Goal: Task Accomplishment & Management: Manage account settings

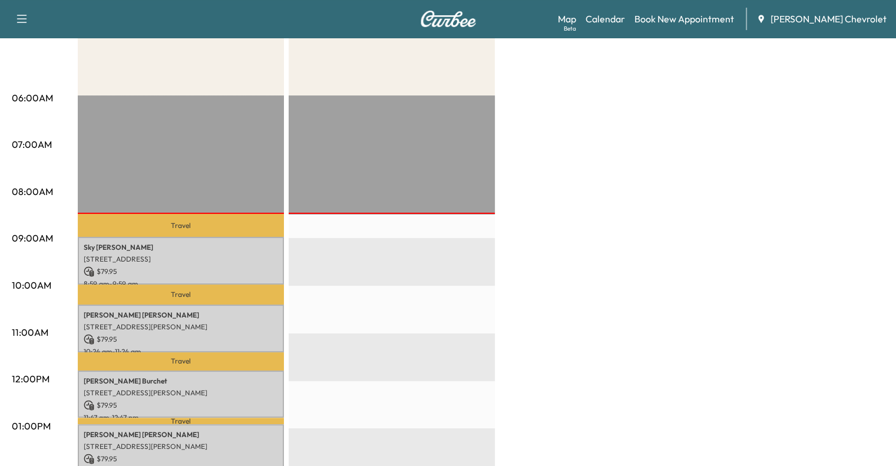
scroll to position [183, 0]
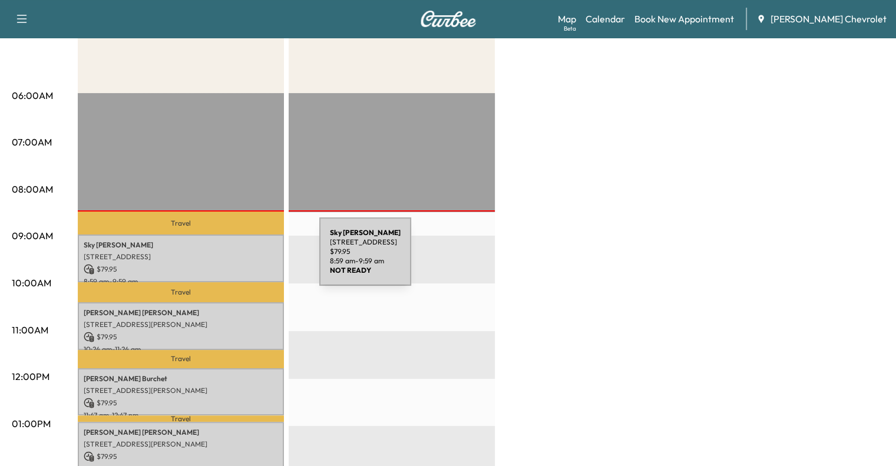
click at [231, 259] on p "[STREET_ADDRESS]" at bounding box center [181, 256] width 194 height 9
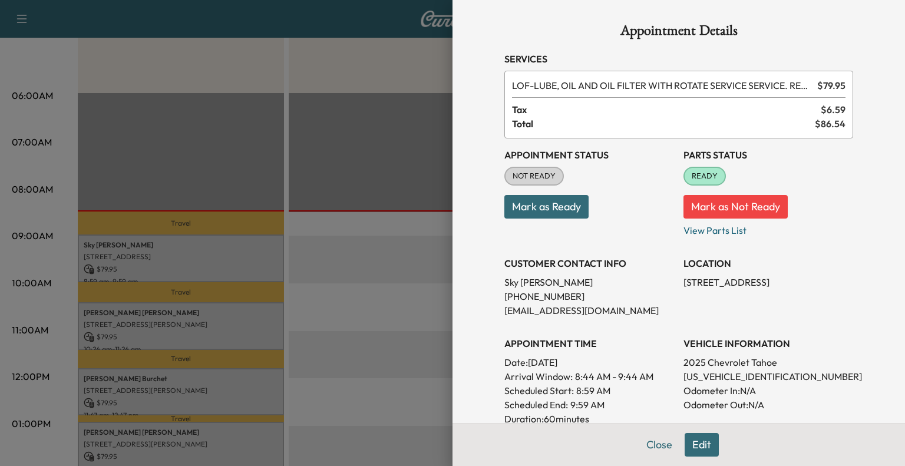
click at [558, 209] on button "Mark as Ready" at bounding box center [546, 207] width 84 height 24
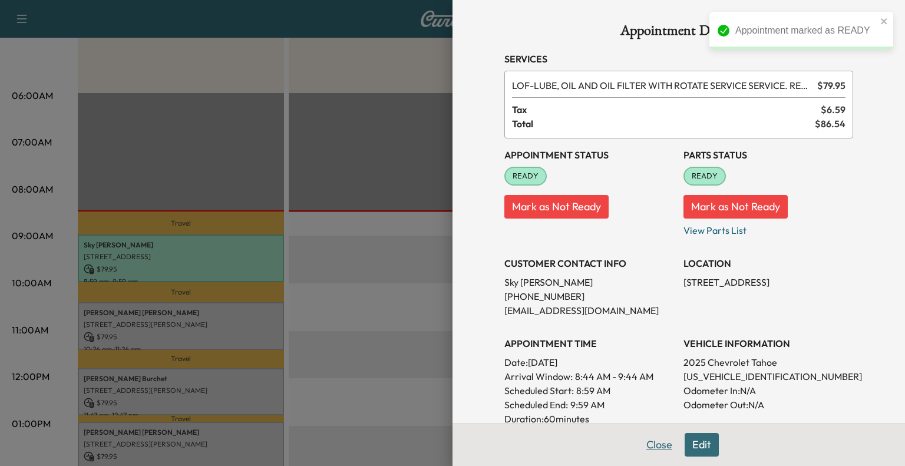
click at [653, 449] on button "Close" at bounding box center [658, 445] width 41 height 24
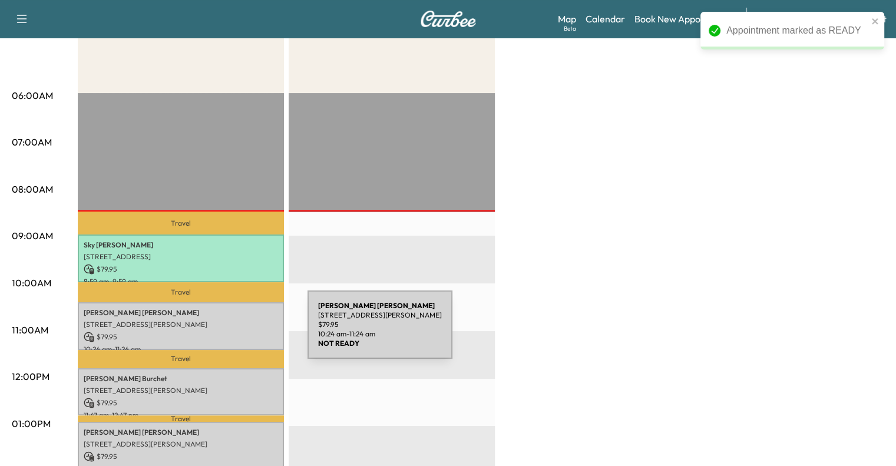
click at [219, 332] on p "$ 79.95" at bounding box center [181, 337] width 194 height 11
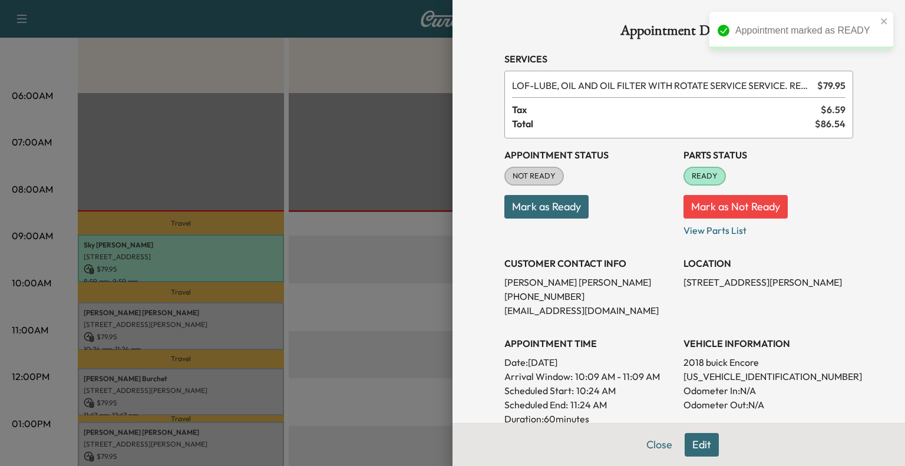
click at [554, 216] on button "Mark as Ready" at bounding box center [546, 207] width 84 height 24
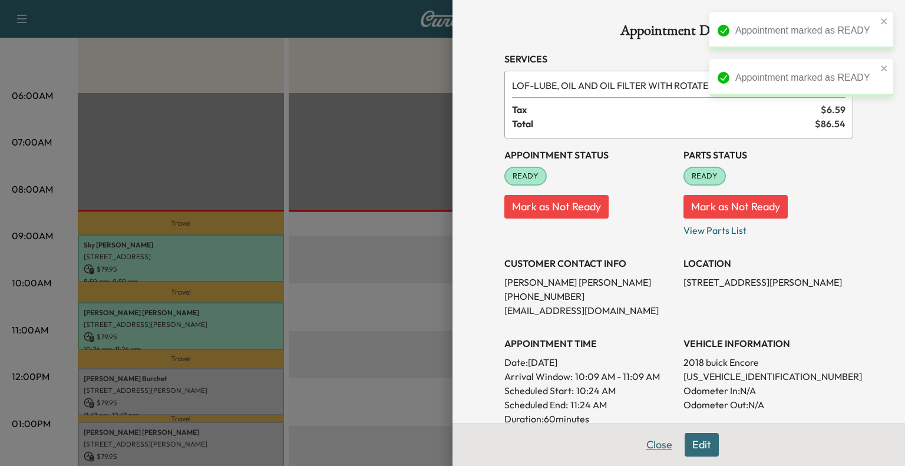
click at [641, 452] on button "Close" at bounding box center [658, 445] width 41 height 24
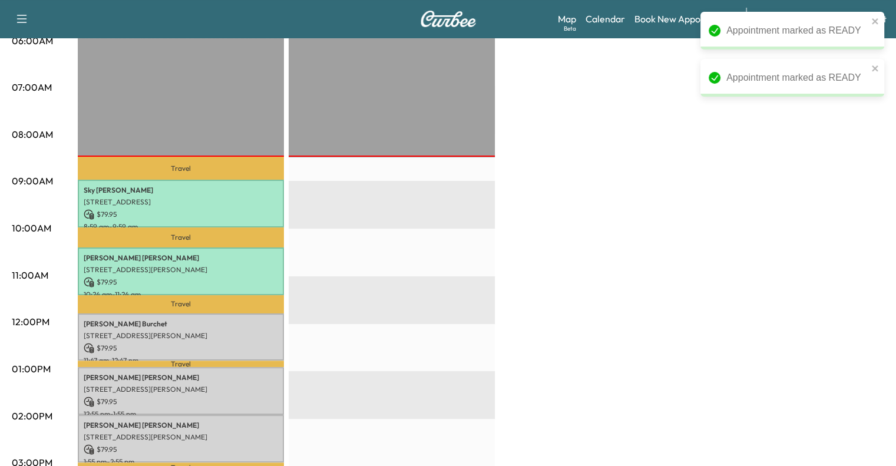
scroll to position [240, 0]
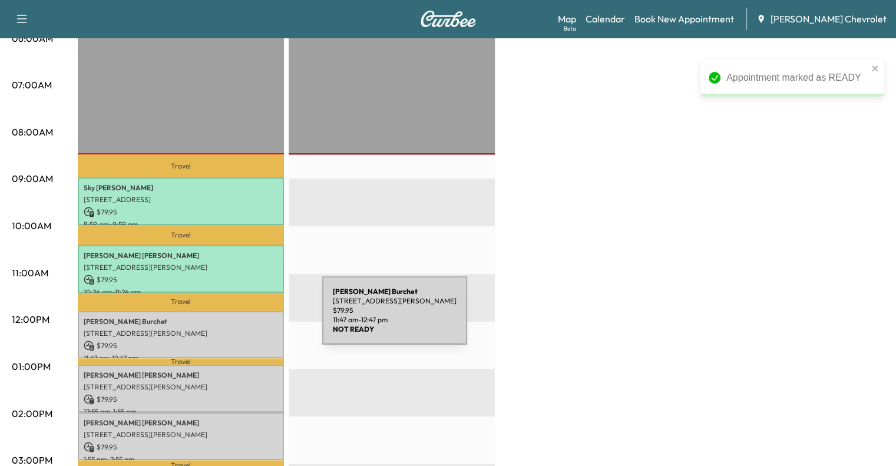
click at [236, 317] on p "[PERSON_NAME]" at bounding box center [181, 321] width 194 height 9
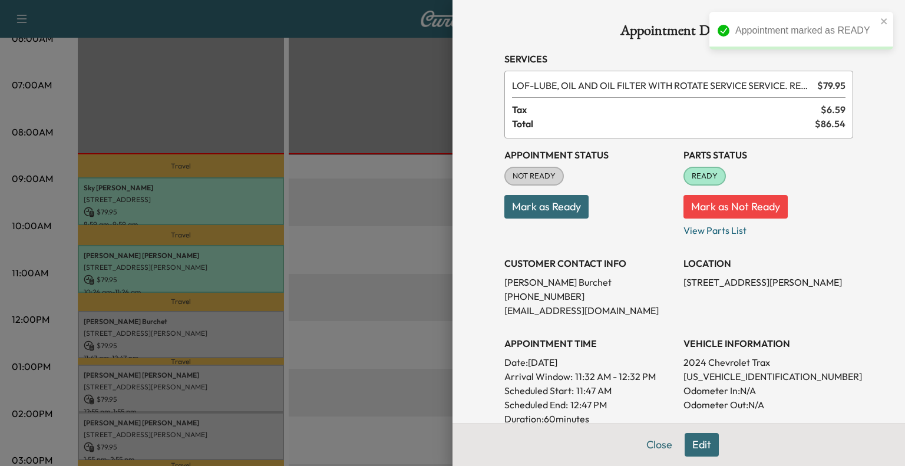
click at [549, 208] on button "Mark as Ready" at bounding box center [546, 207] width 84 height 24
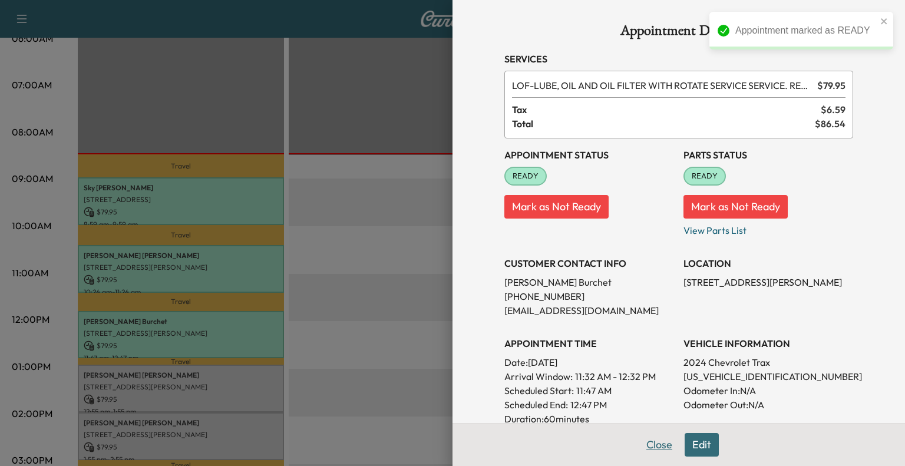
click at [647, 443] on button "Close" at bounding box center [658, 445] width 41 height 24
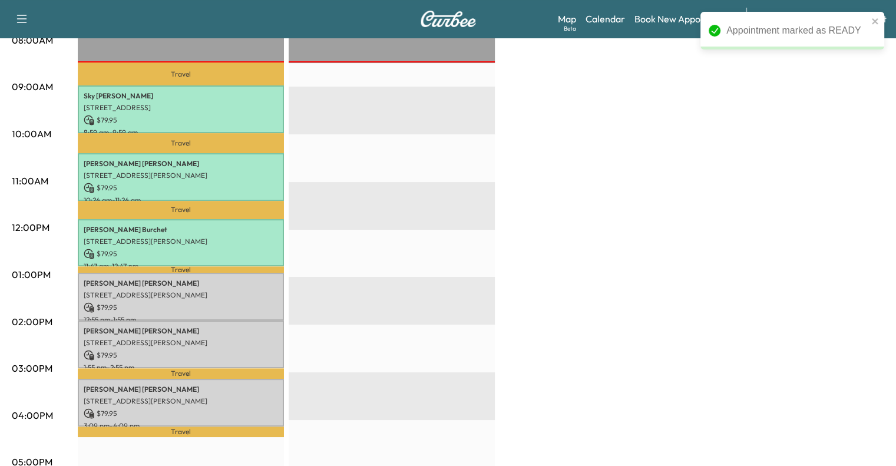
scroll to position [335, 0]
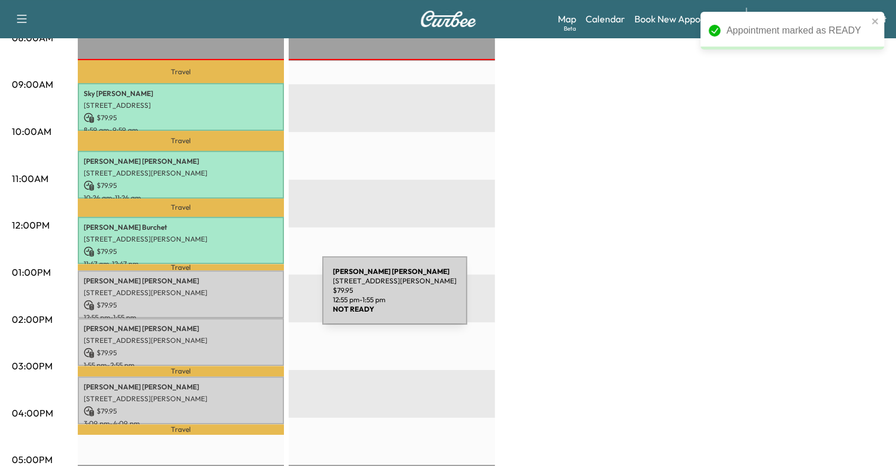
click at [225, 300] on p "$ 79.95" at bounding box center [181, 305] width 194 height 11
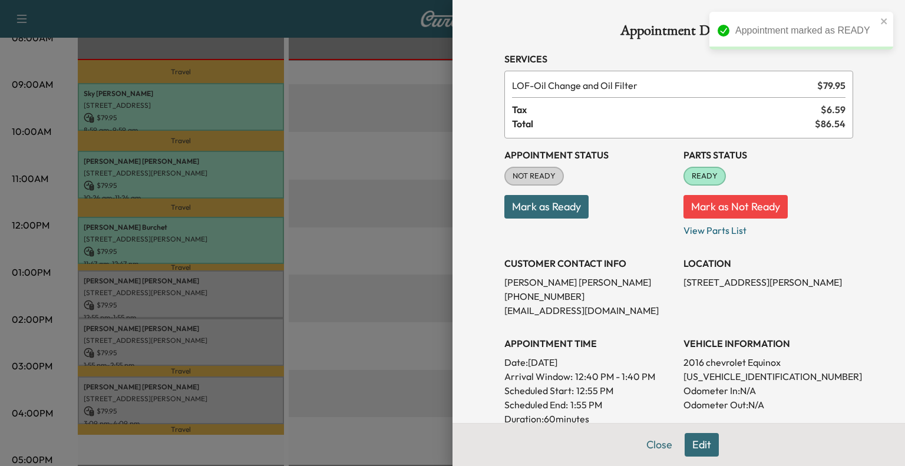
click at [541, 217] on button "Mark as Ready" at bounding box center [546, 207] width 84 height 24
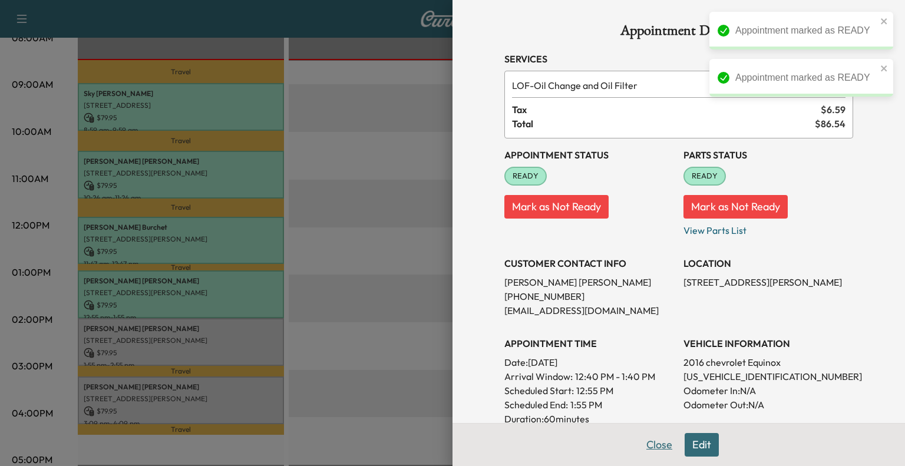
click at [645, 448] on button "Close" at bounding box center [658, 445] width 41 height 24
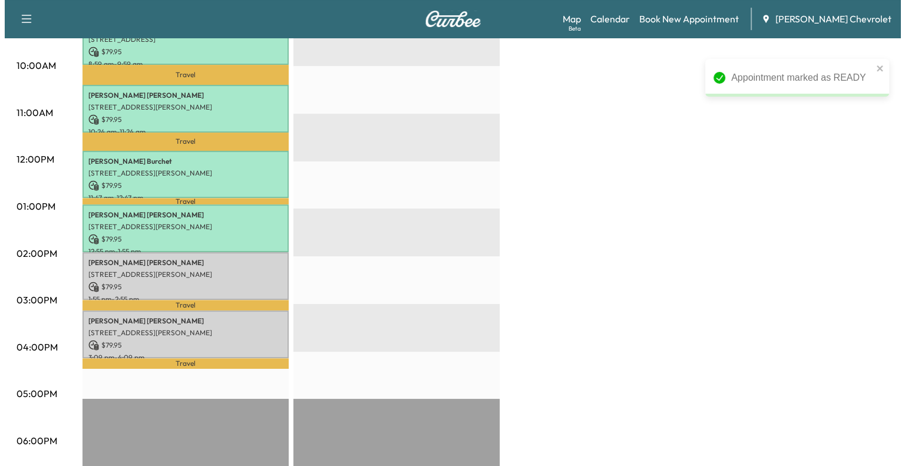
scroll to position [400, 0]
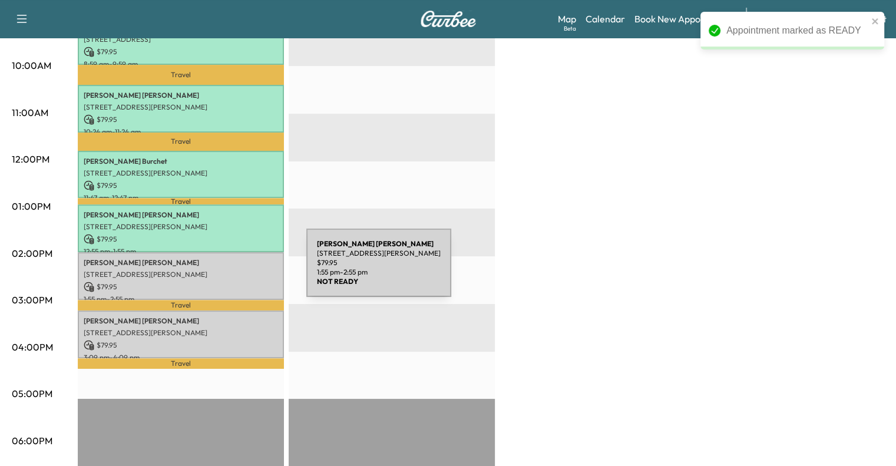
click at [218, 270] on p "[STREET_ADDRESS][PERSON_NAME]" at bounding box center [181, 274] width 194 height 9
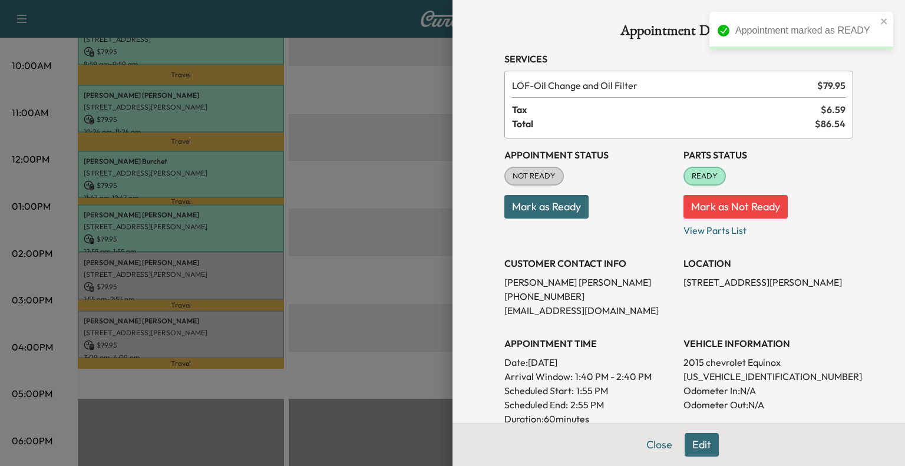
click at [555, 214] on button "Mark as Ready" at bounding box center [546, 207] width 84 height 24
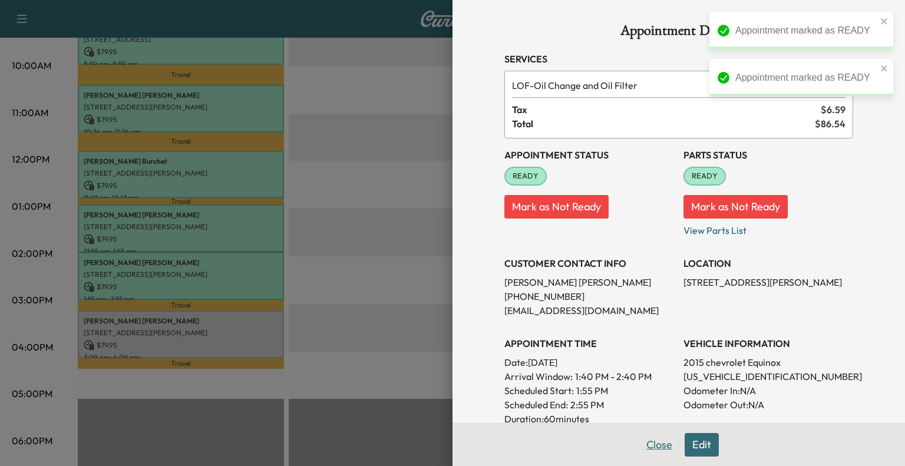
click at [658, 451] on button "Close" at bounding box center [658, 445] width 41 height 24
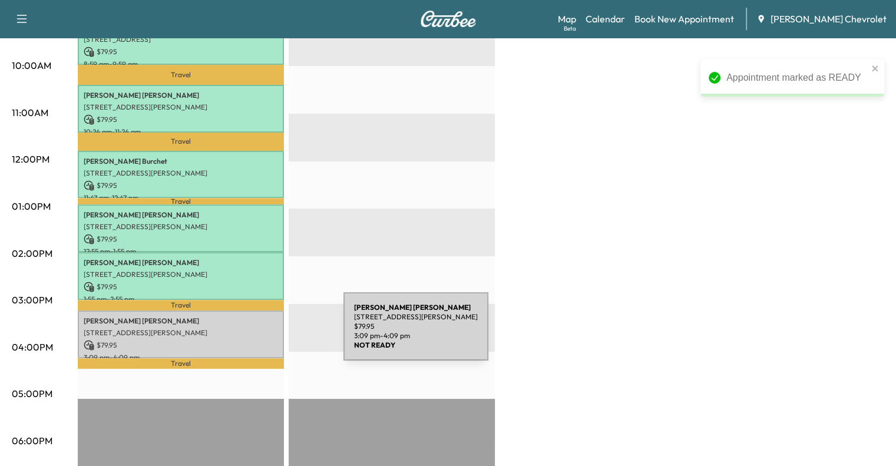
click at [255, 340] on p "$ 79.95" at bounding box center [181, 345] width 194 height 11
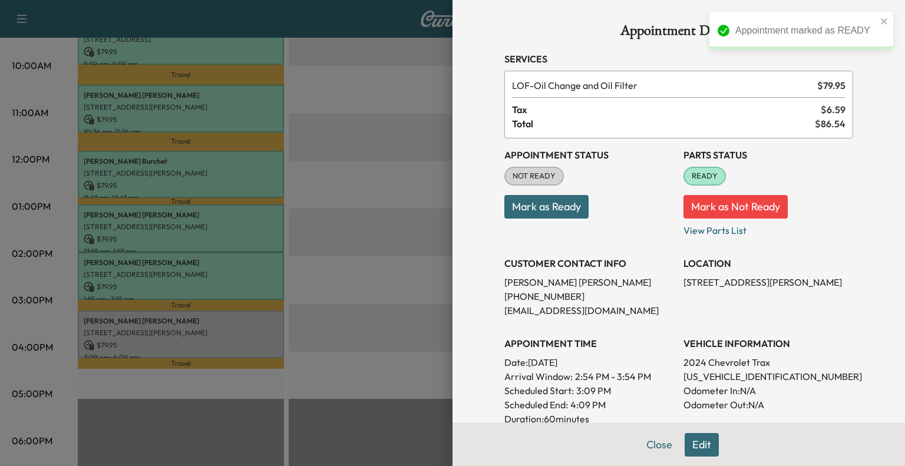
click at [519, 203] on button "Mark as Ready" at bounding box center [546, 207] width 84 height 24
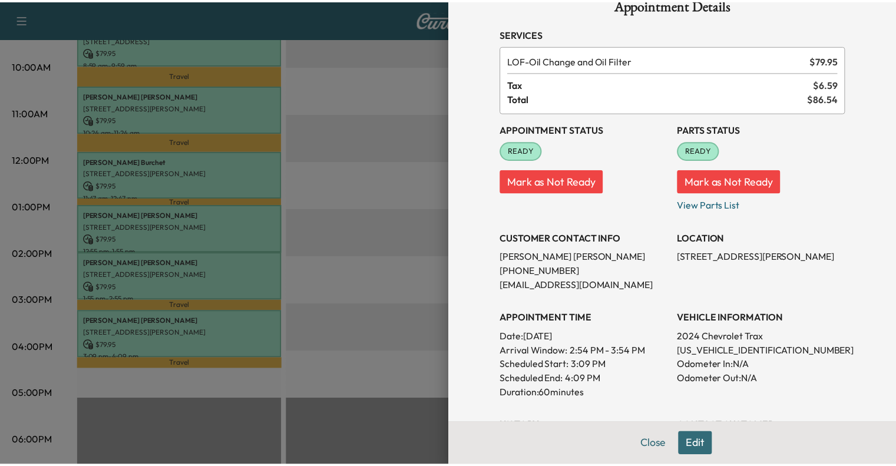
scroll to position [0, 0]
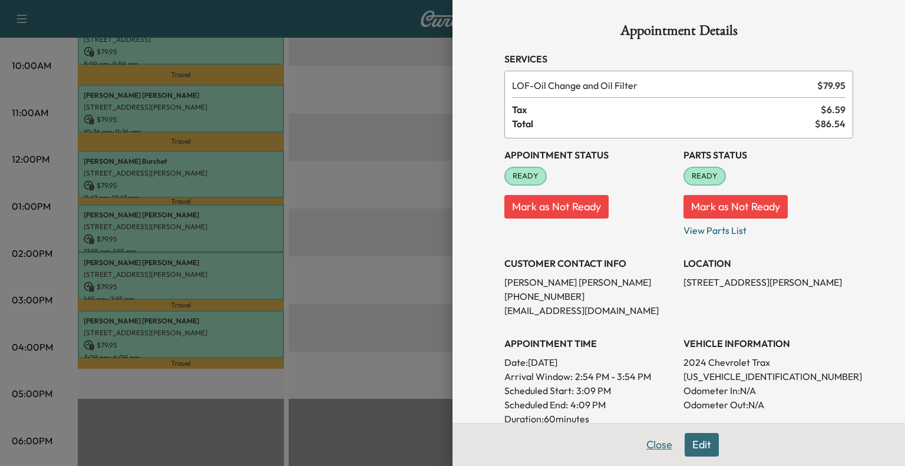
click at [649, 449] on button "Close" at bounding box center [658, 445] width 41 height 24
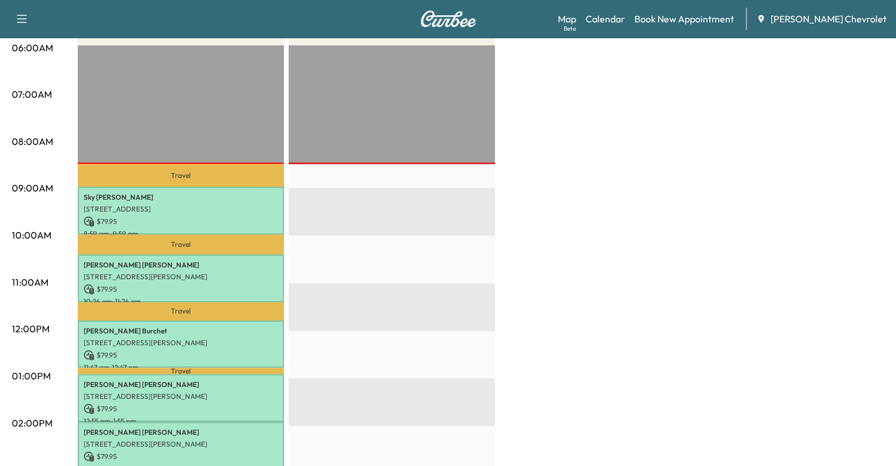
scroll to position [230, 0]
